Goal: Task Accomplishment & Management: Manage account settings

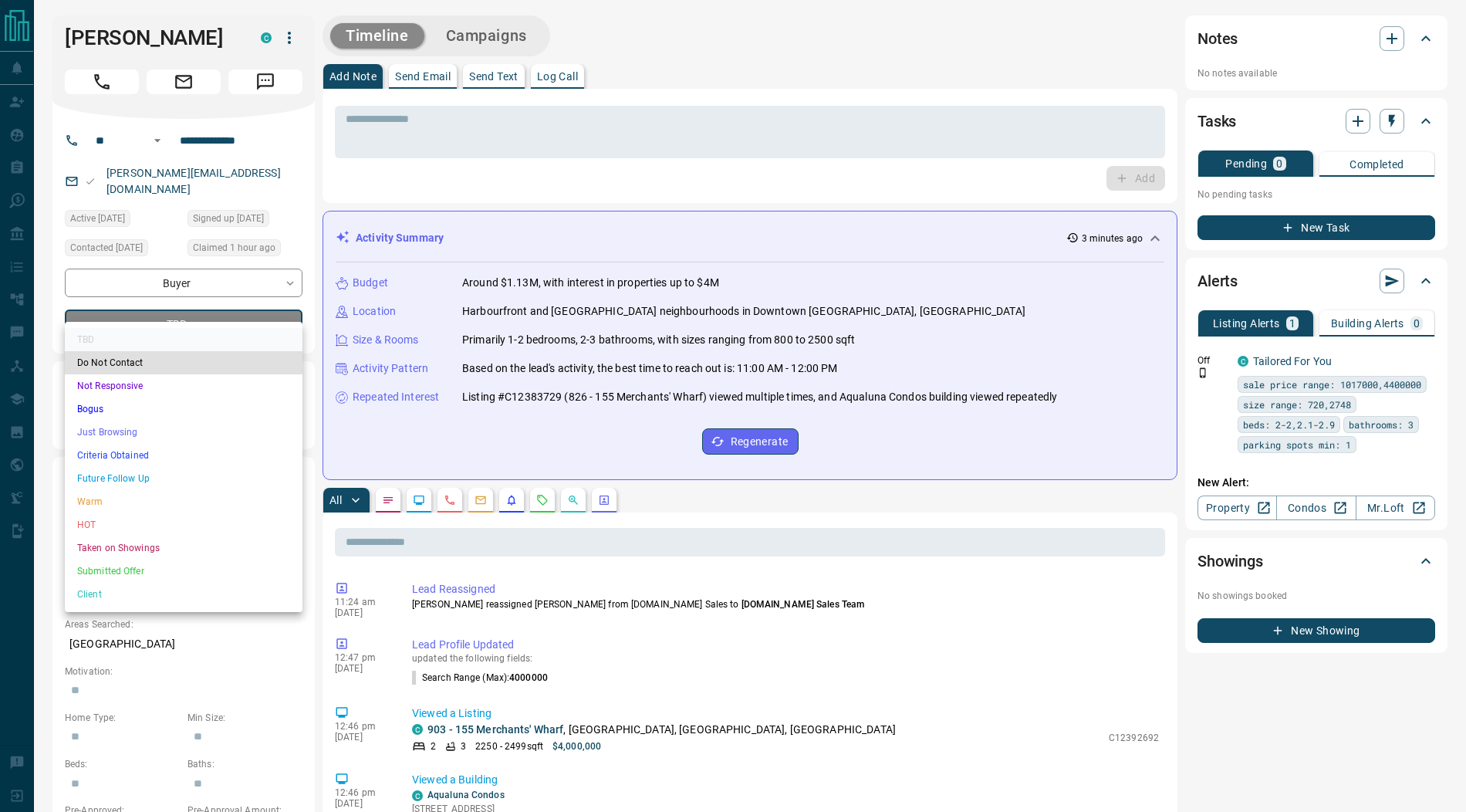
click at [136, 568] on li "Submitted Offer" at bounding box center [183, 571] width 237 height 24
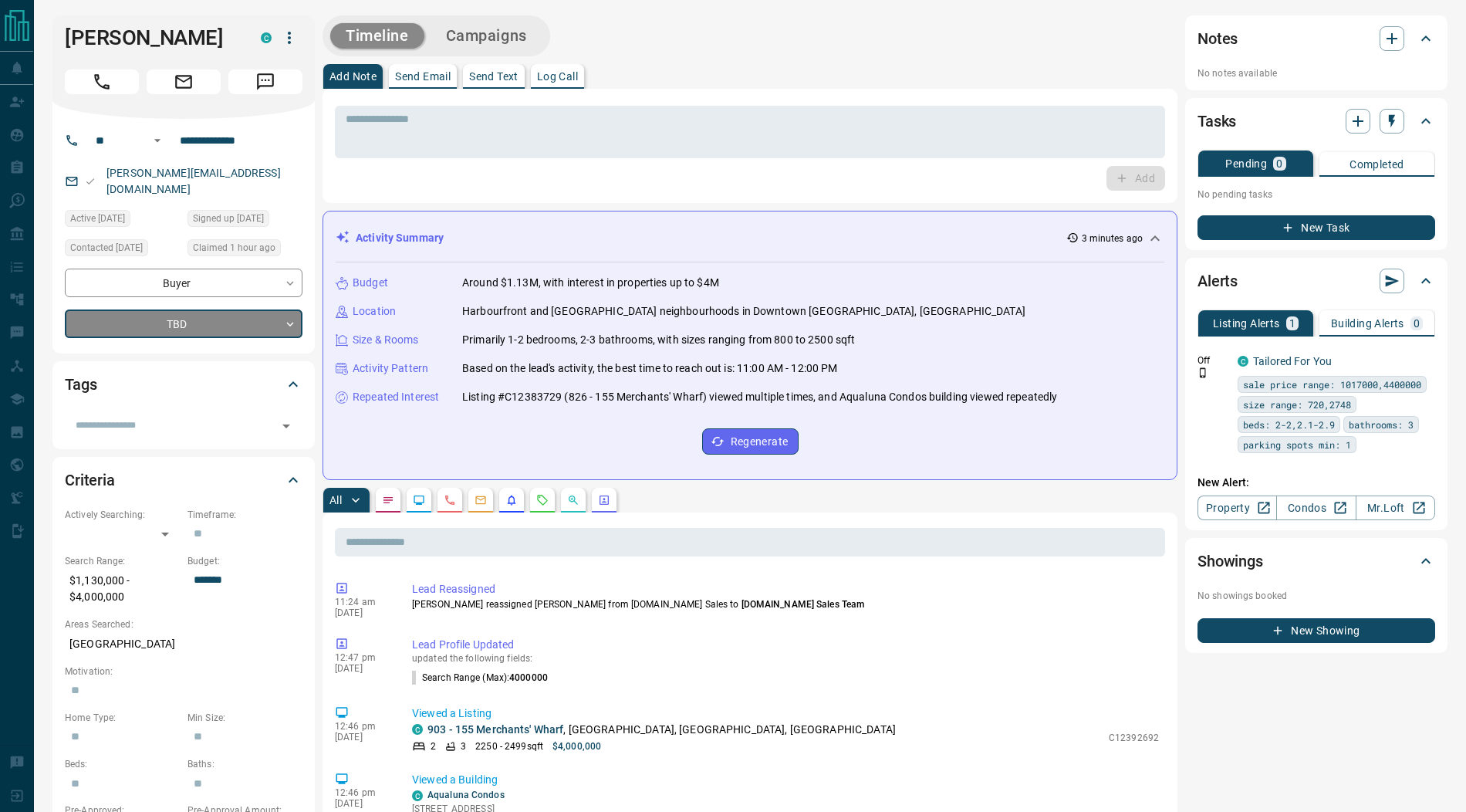
type input "*"
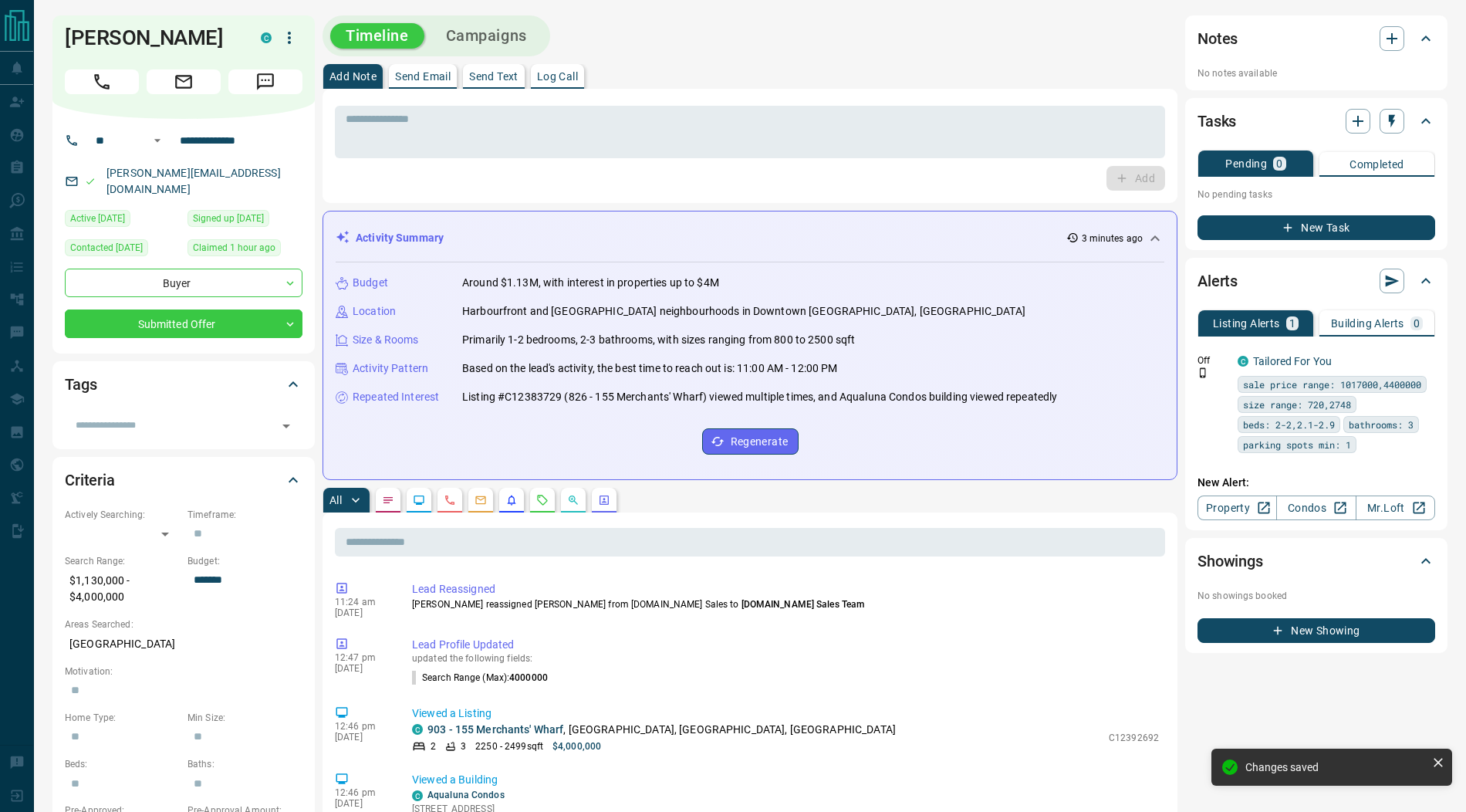
click at [288, 39] on icon "button" at bounding box center [289, 38] width 18 height 18
click at [275, 65] on li "Reassign Lead" at bounding box center [258, 68] width 91 height 24
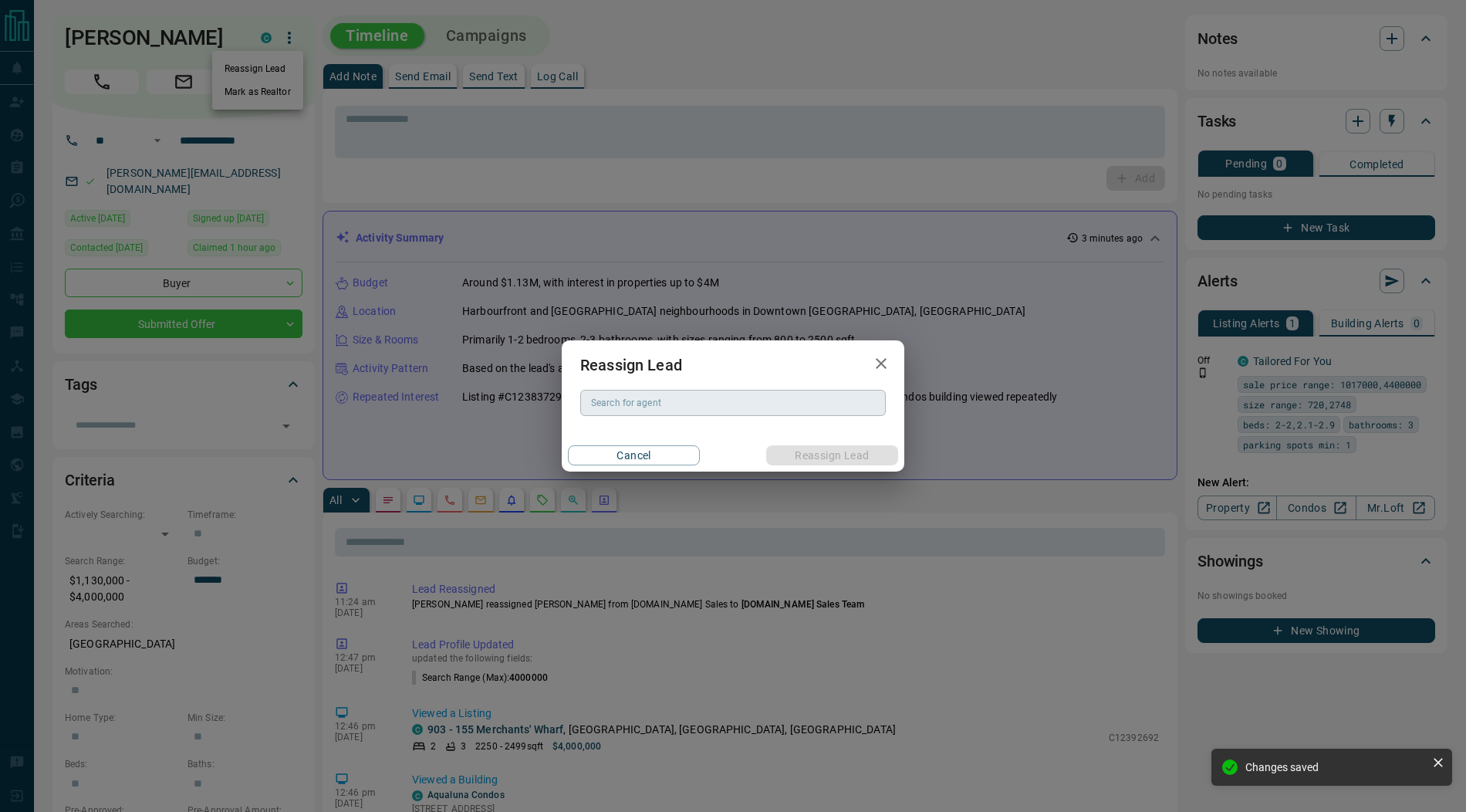
click at [614, 400] on div "Search for agent Search for agent" at bounding box center [733, 403] width 306 height 26
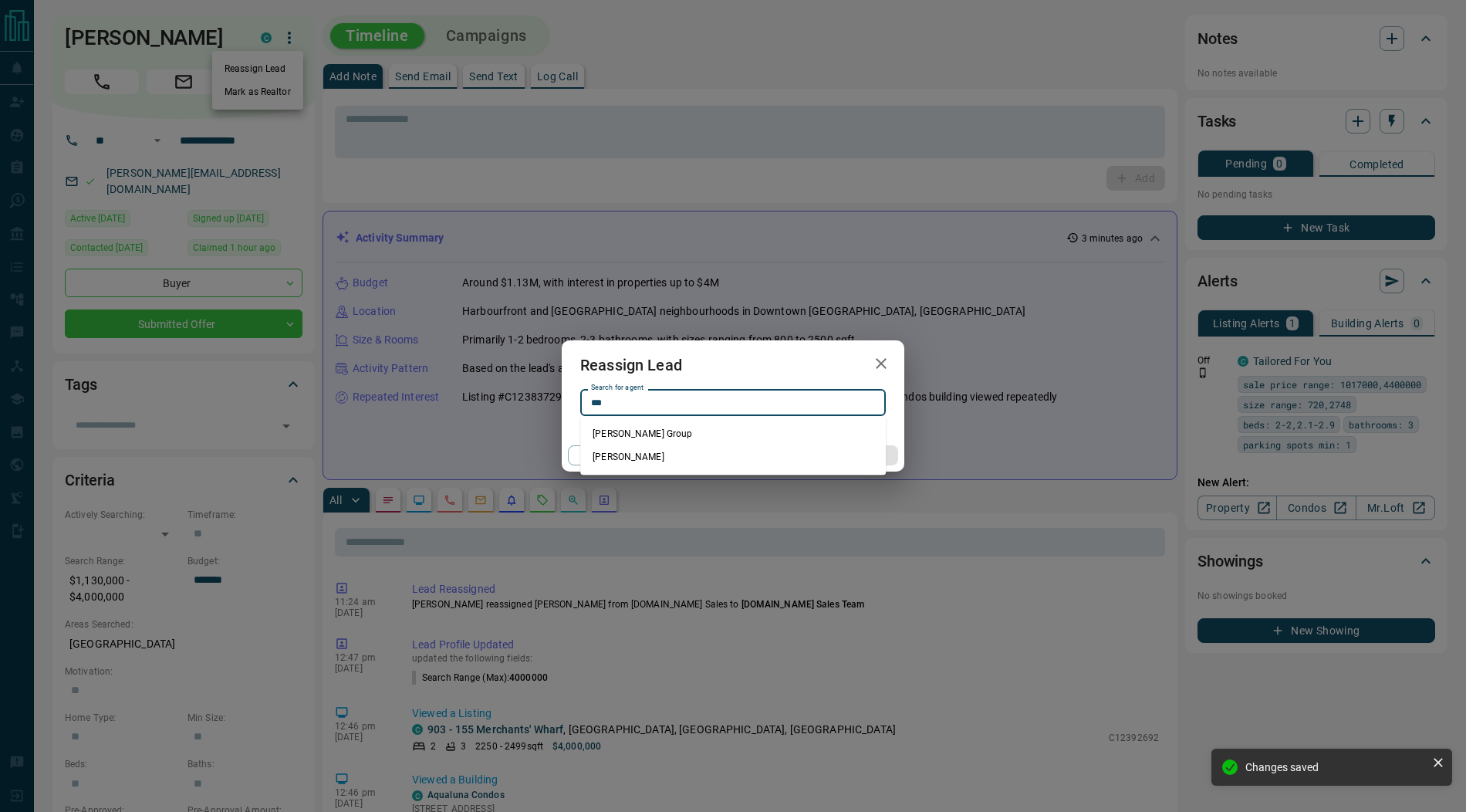
click at [657, 457] on li "[PERSON_NAME]" at bounding box center [733, 457] width 306 height 24
type input "**********"
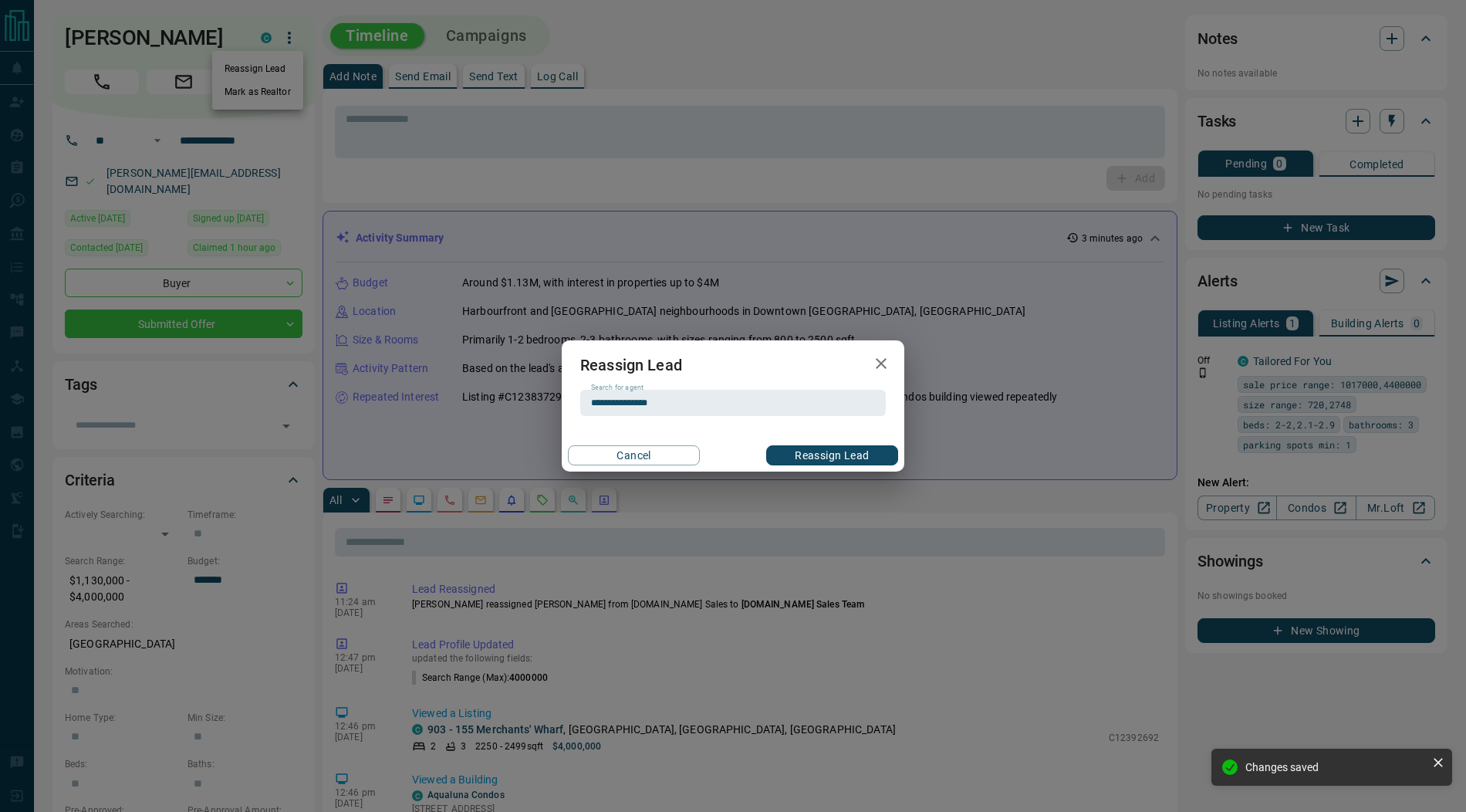
click at [801, 458] on button "Reassign Lead" at bounding box center [832, 455] width 132 height 20
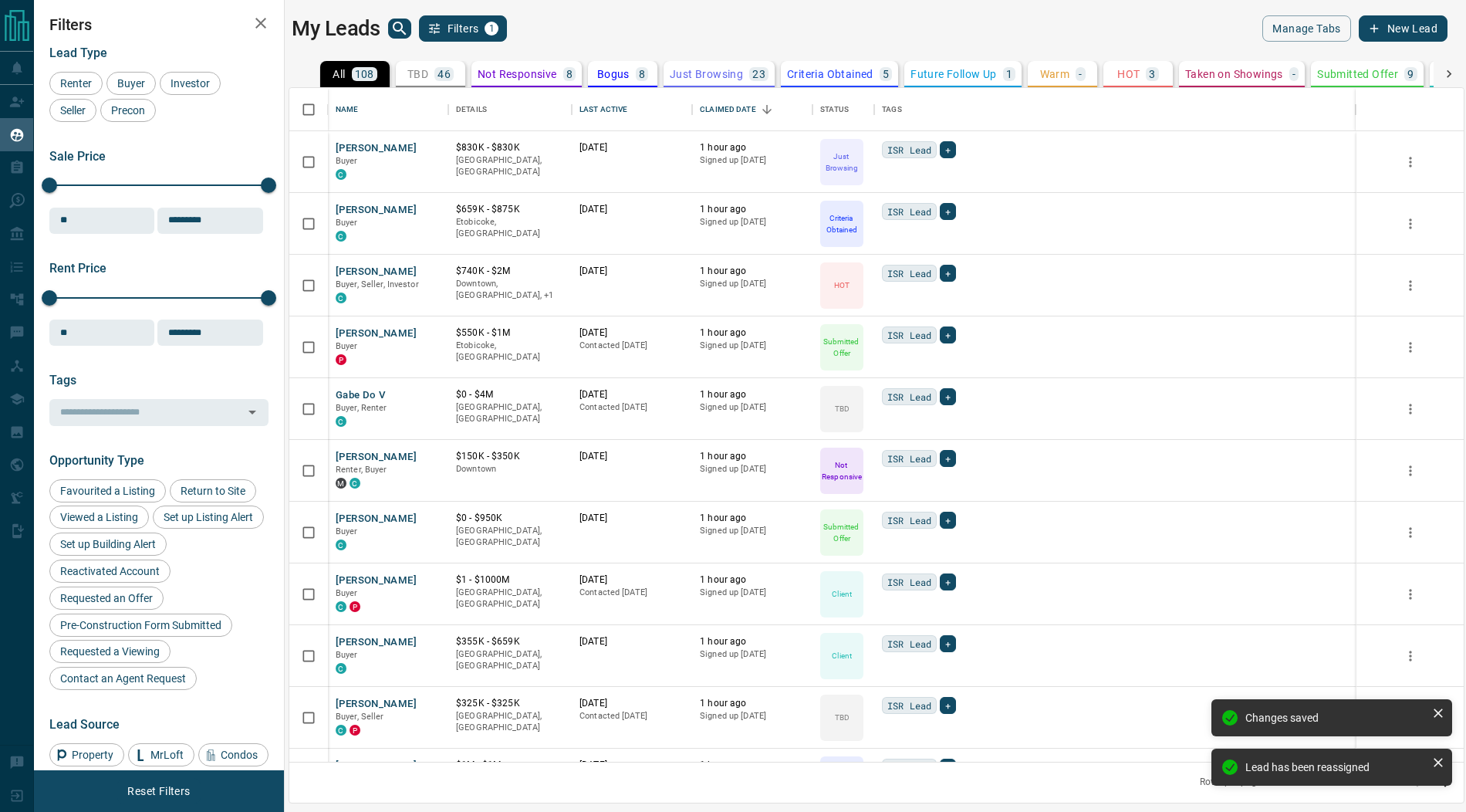
scroll to position [675, 1174]
